Goal: Information Seeking & Learning: Learn about a topic

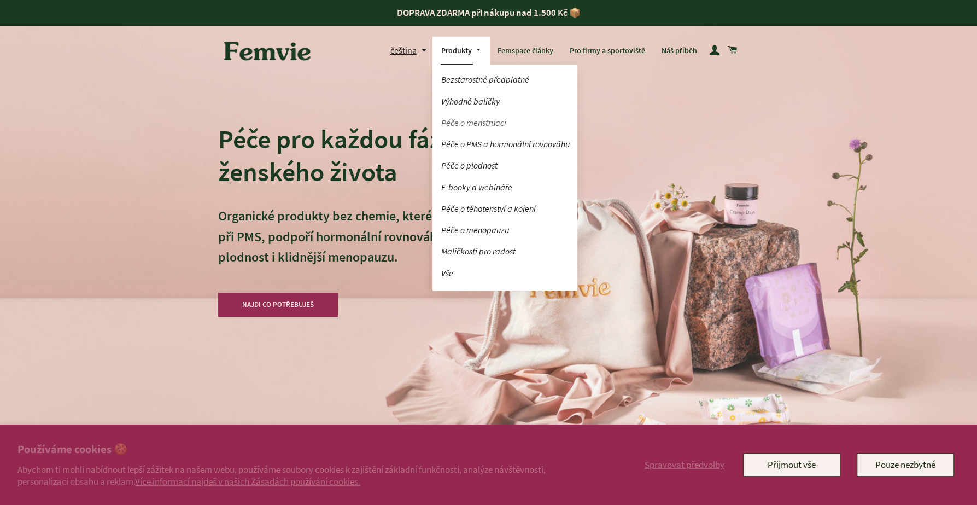
click at [479, 121] on link "Péče o menstruaci" at bounding box center [505, 122] width 145 height 19
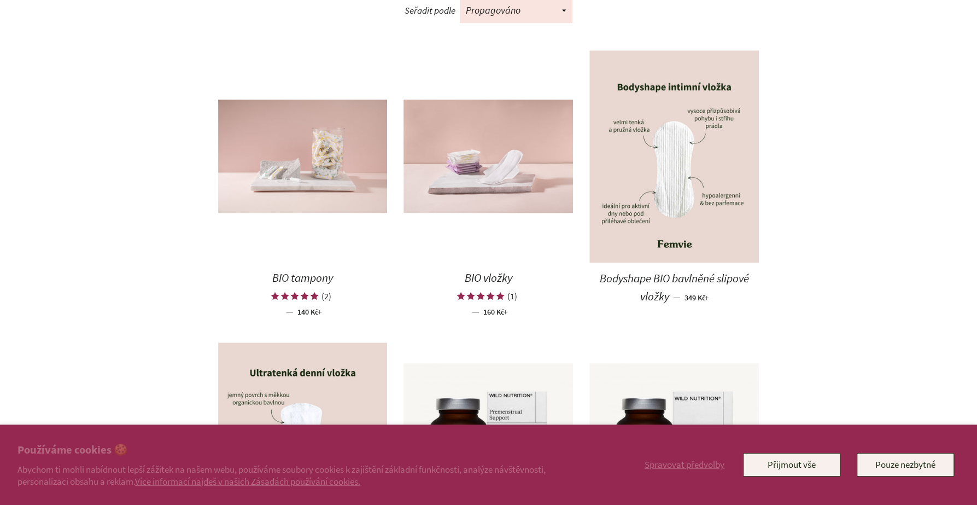
scroll to position [642, 0]
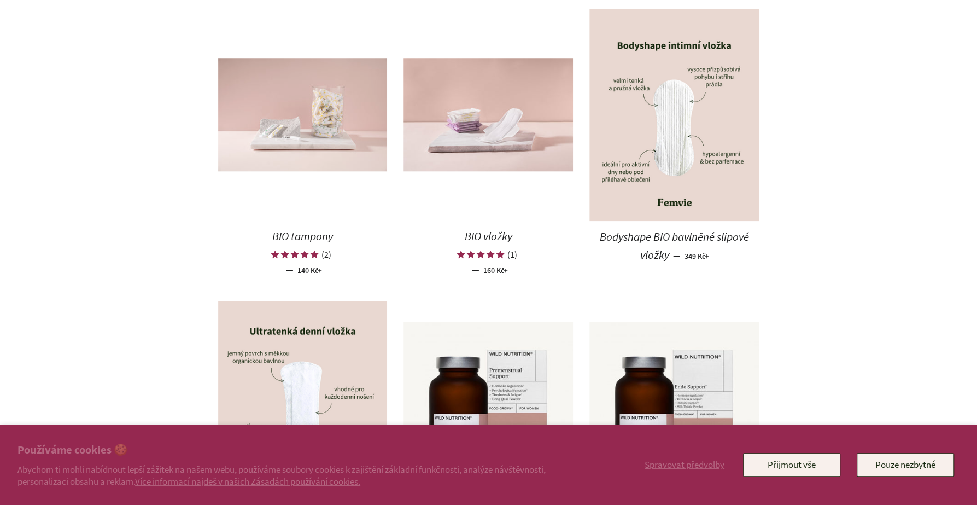
click at [317, 136] on img at bounding box center [303, 114] width 170 height 113
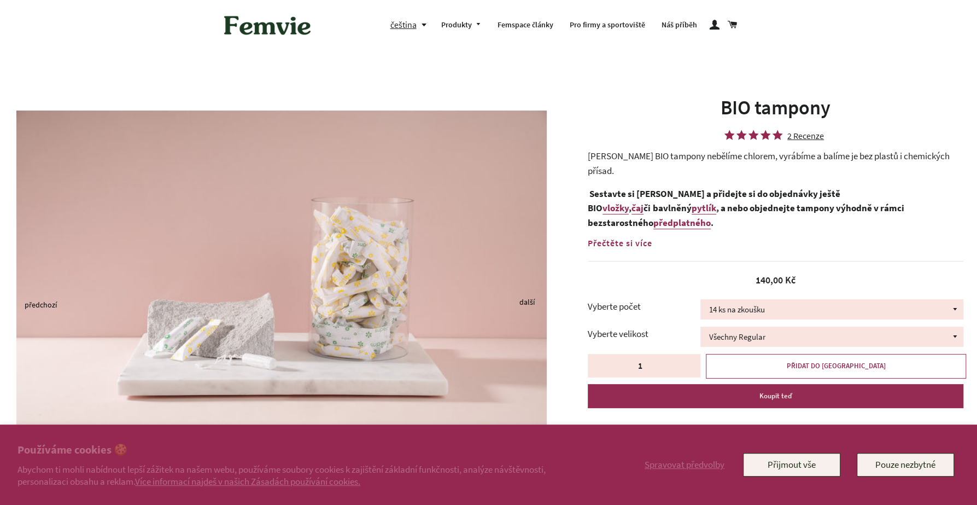
click at [795, 135] on div "2 Recenze" at bounding box center [806, 136] width 37 height 8
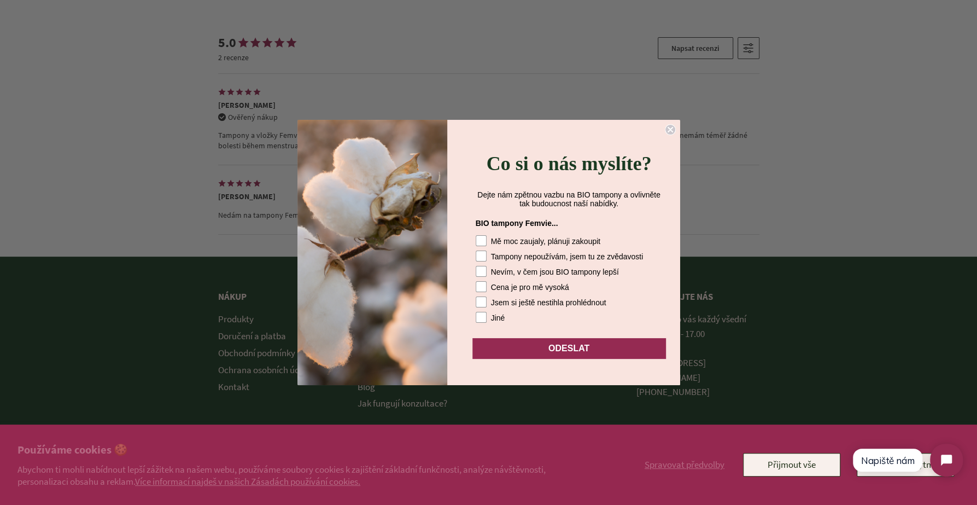
click at [669, 125] on circle "Close dialog" at bounding box center [670, 130] width 10 height 10
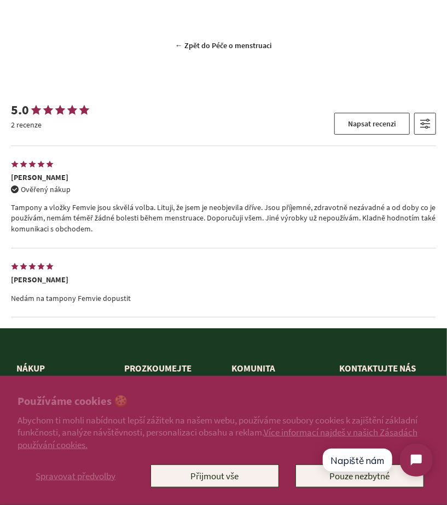
scroll to position [3811, 0]
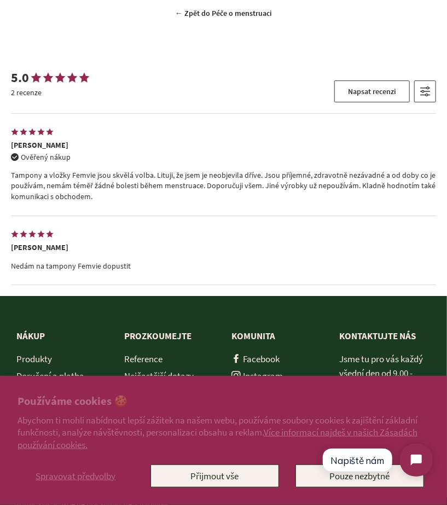
click at [442, 205] on div "5.0 2 recenze Napsat recenzi Seřazeno podle Doporučené Priorita fotografie Nejn…" at bounding box center [223, 169] width 447 height 254
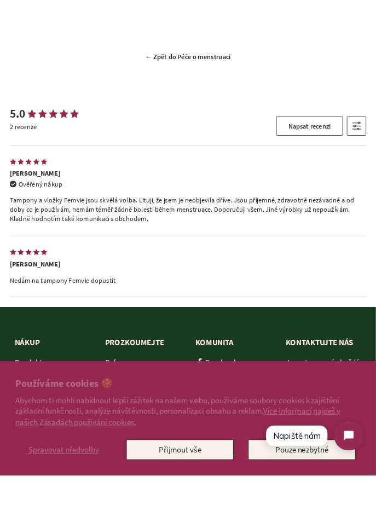
scroll to position [3821, 0]
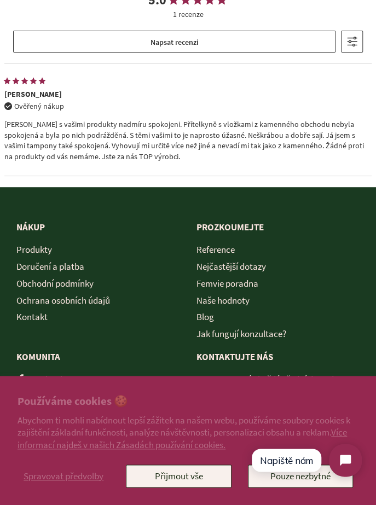
scroll to position [3310, 0]
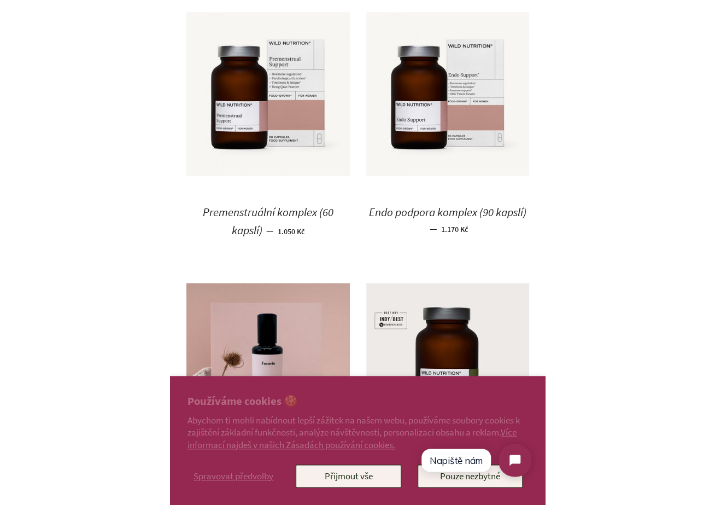
scroll to position [1535, 0]
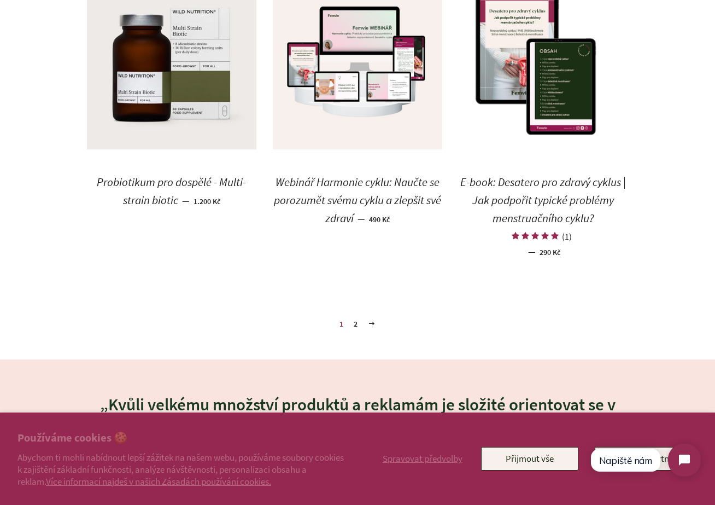
click at [375, 237] on div "(1)" at bounding box center [567, 236] width 10 height 11
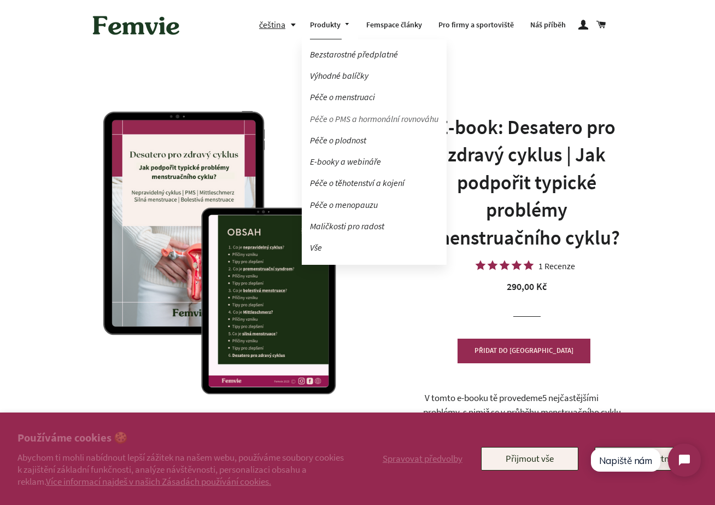
click at [346, 118] on link "Péče o PMS a hormonální rovnováhu" at bounding box center [374, 118] width 145 height 19
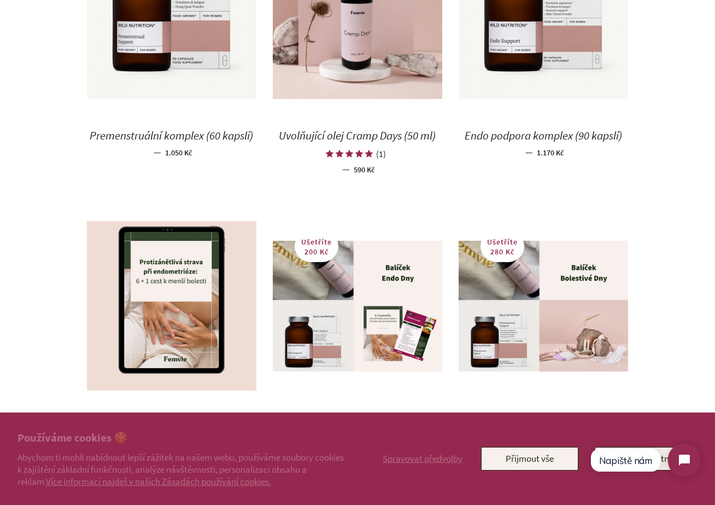
scroll to position [701, 0]
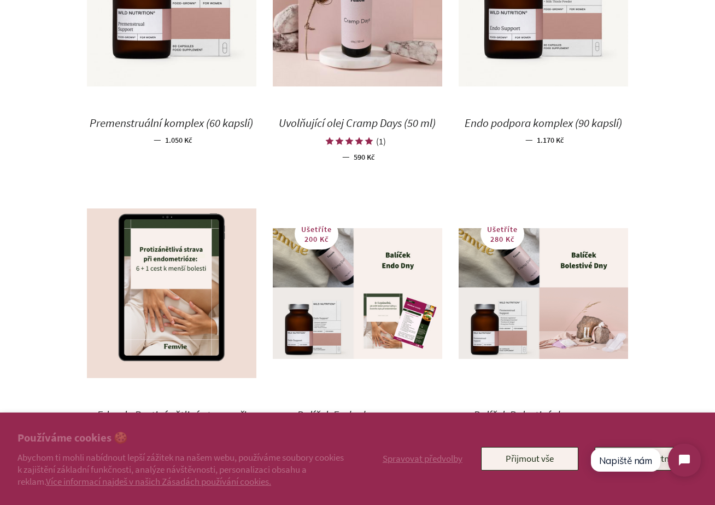
click at [347, 137] on icon at bounding box center [349, 141] width 9 height 9
